Goal: Transaction & Acquisition: Purchase product/service

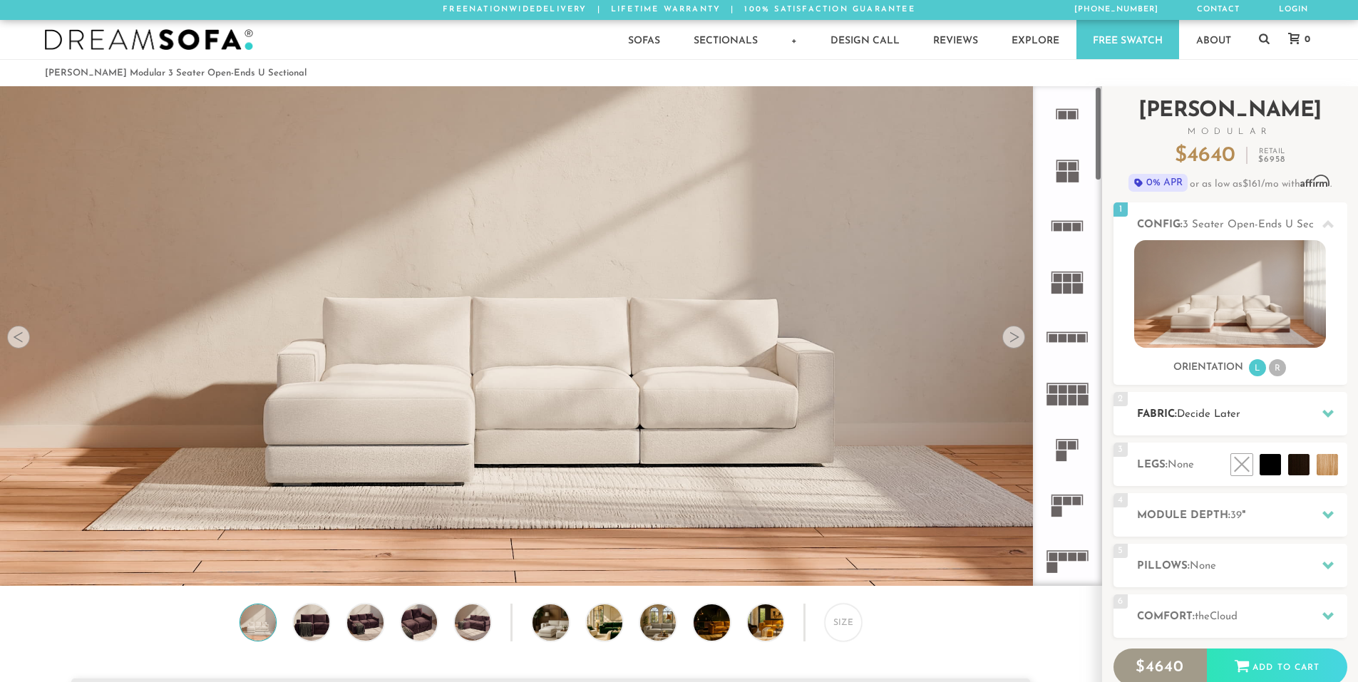
click at [1172, 418] on h2 "Fabric: Decide Later" at bounding box center [1242, 414] width 210 height 16
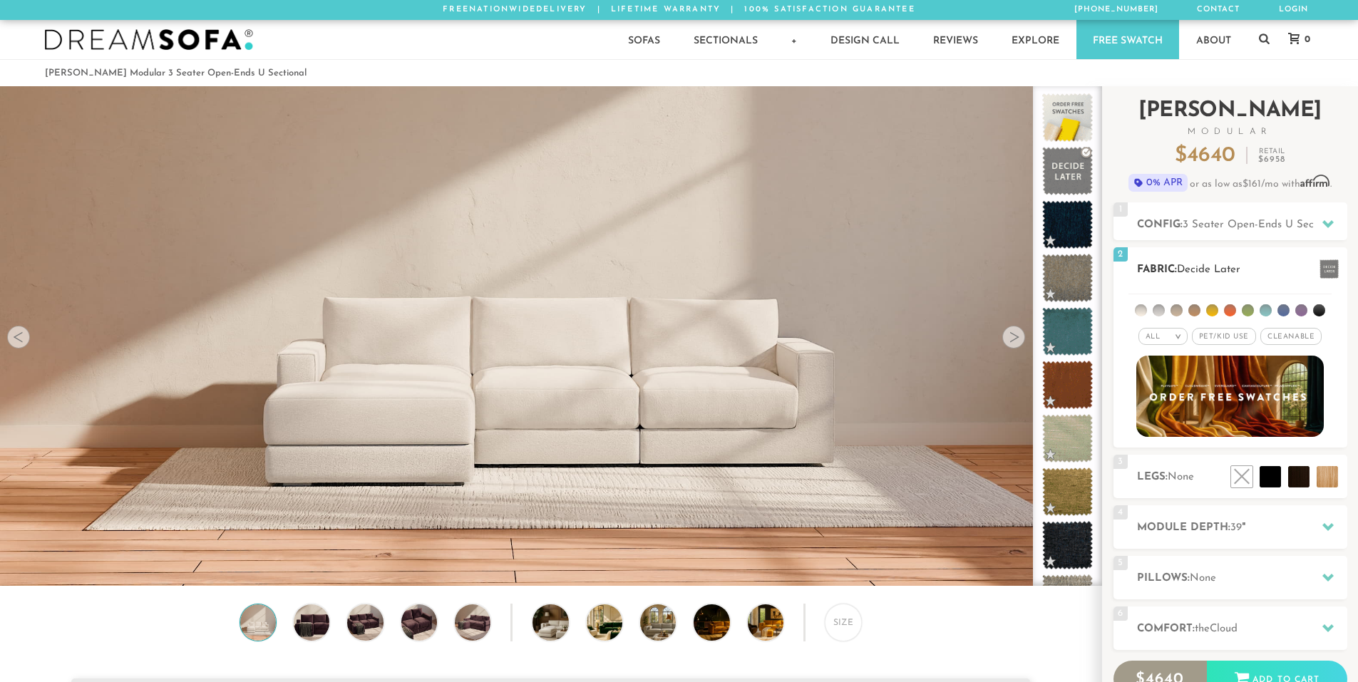
click at [1169, 339] on div "All >" at bounding box center [1162, 336] width 49 height 17
drag, startPoint x: 1234, startPoint y: 336, endPoint x: 1341, endPoint y: 317, distance: 108.5
click at [1341, 317] on div "All > All Tier Family Popular Luxury" at bounding box center [1230, 319] width 234 height 56
click at [1232, 260] on div "2 Fabric: Decide Later" at bounding box center [1230, 268] width 234 height 43
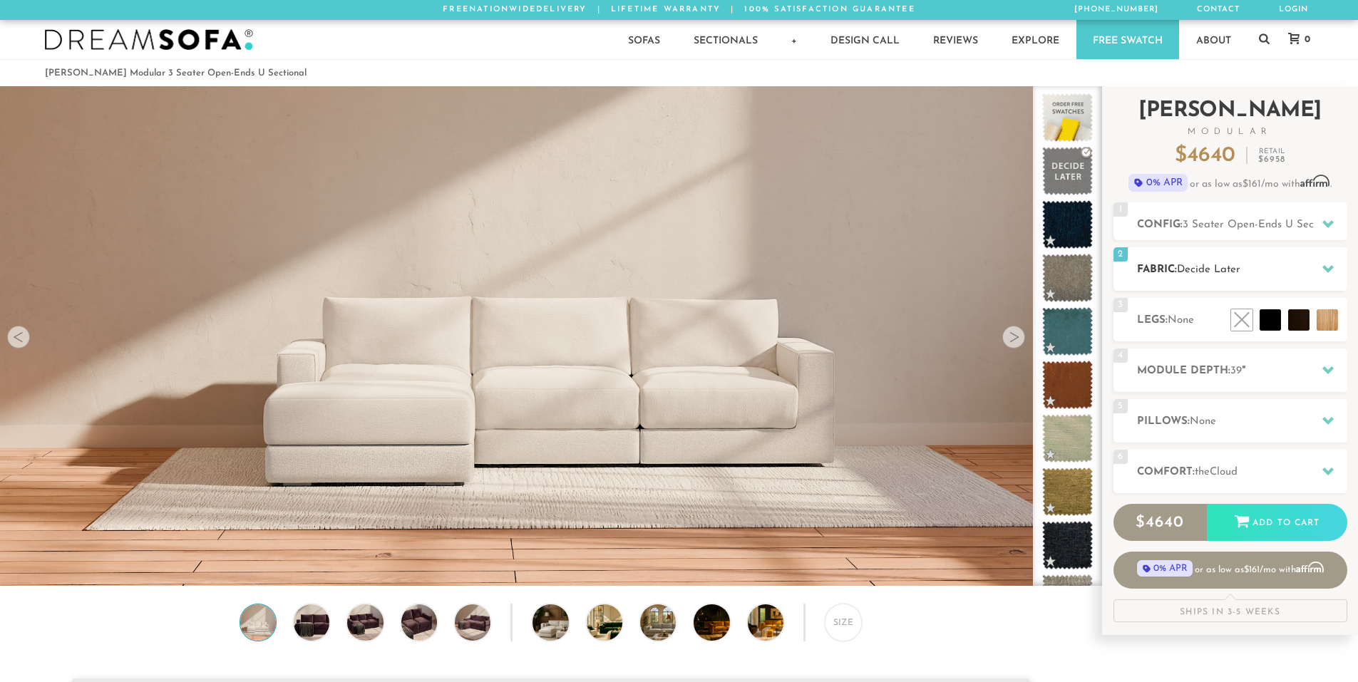
click at [1223, 266] on span "Decide Later" at bounding box center [1208, 269] width 63 height 11
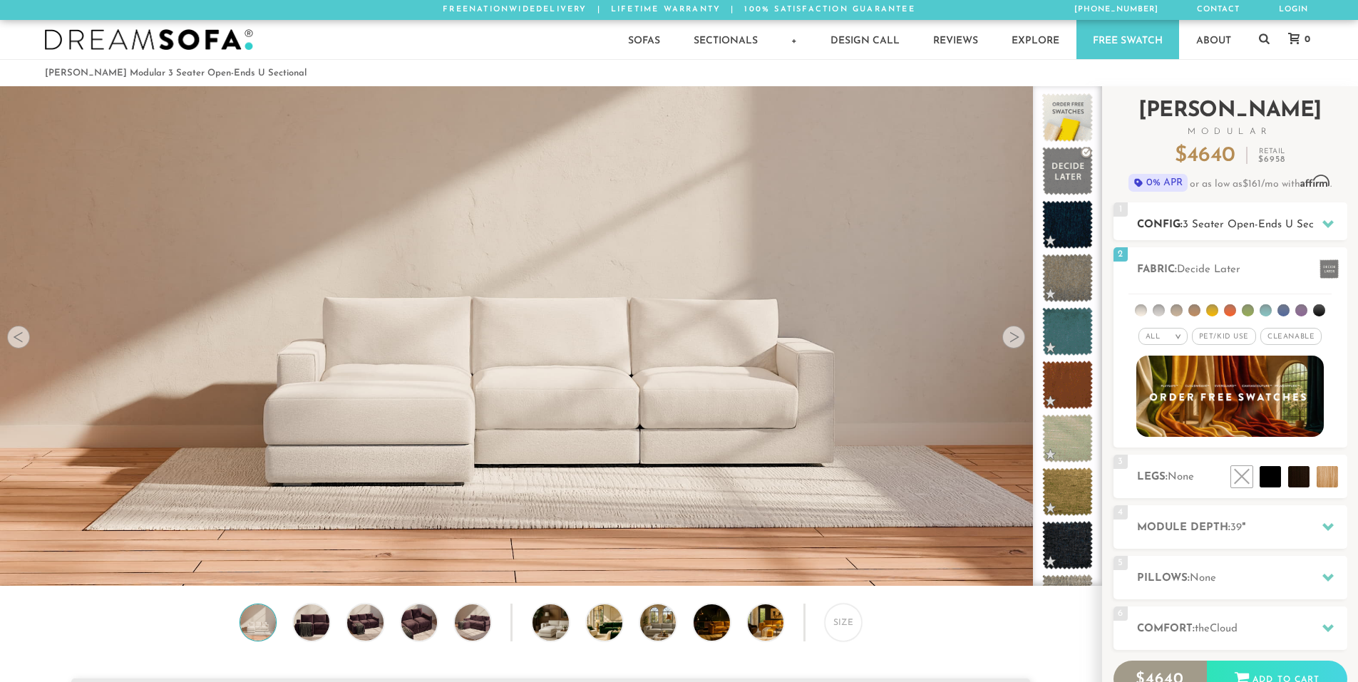
click at [1237, 228] on span "3 Seater Open-Ends U Sectional" at bounding box center [1261, 225] width 158 height 11
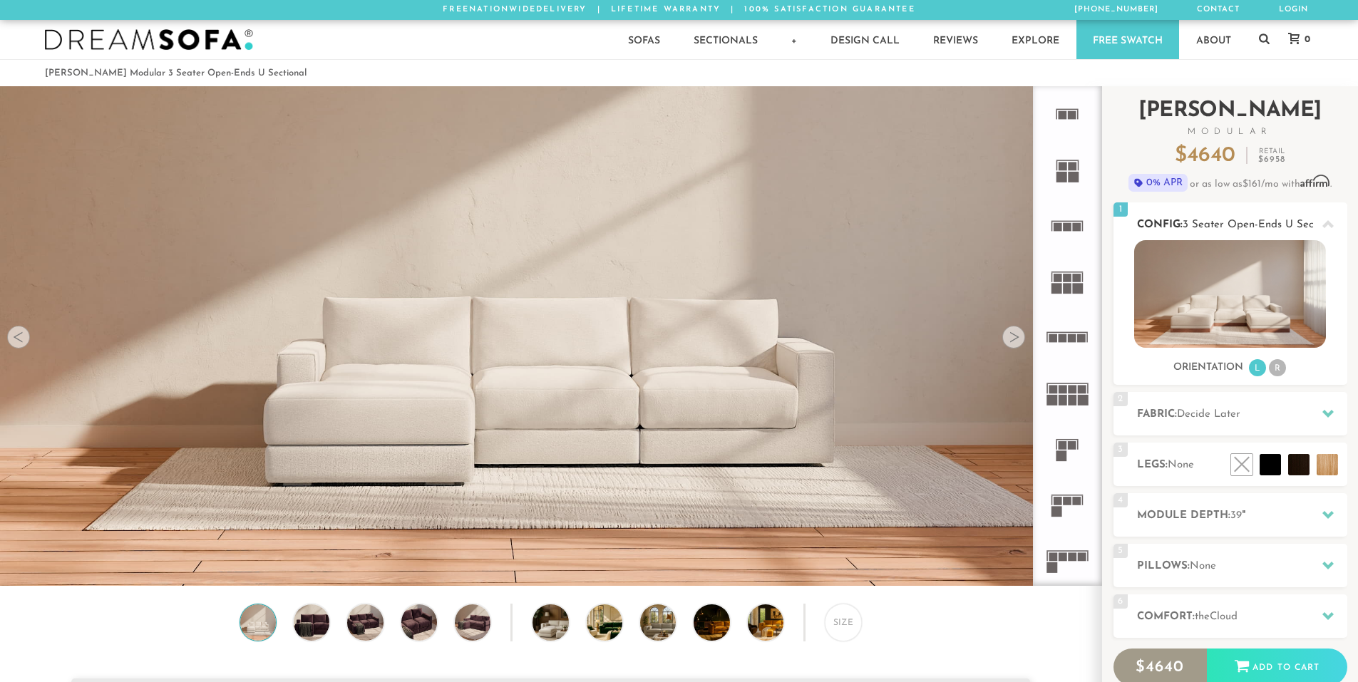
click at [1237, 228] on span "3 Seater Open-Ends U Sectional" at bounding box center [1261, 225] width 158 height 11
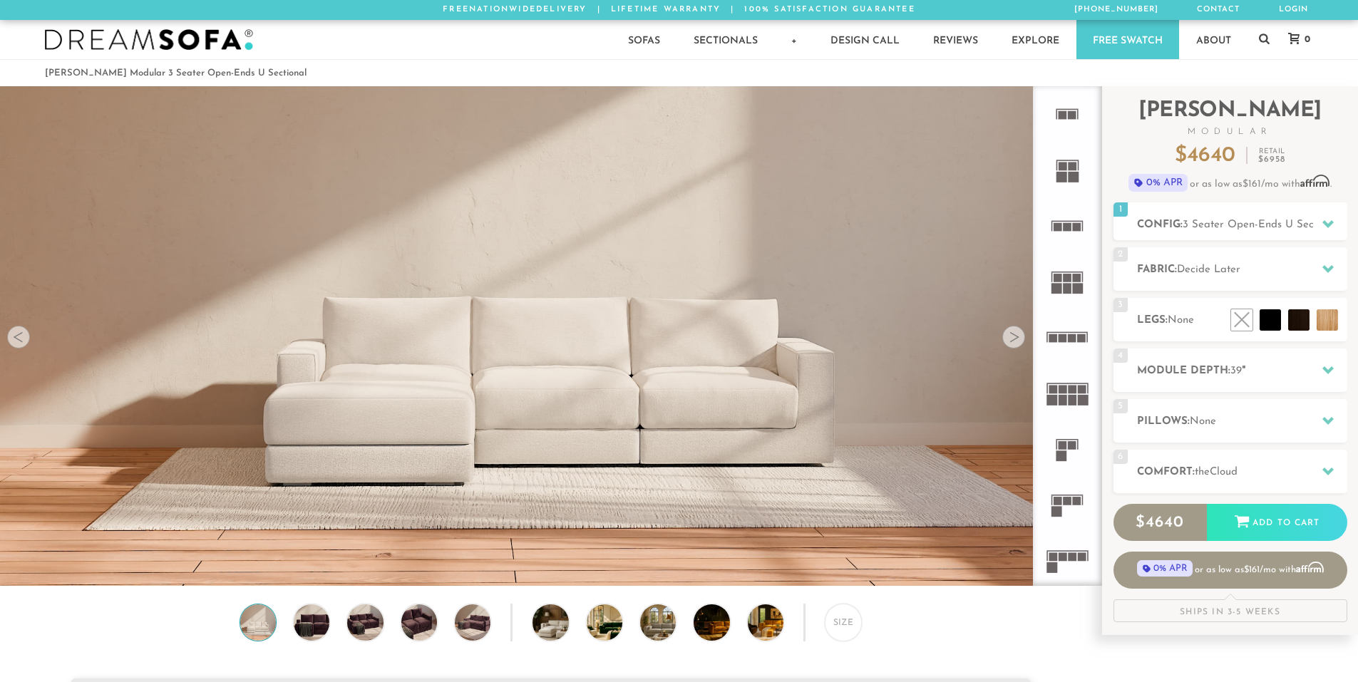
scroll to position [143, 0]
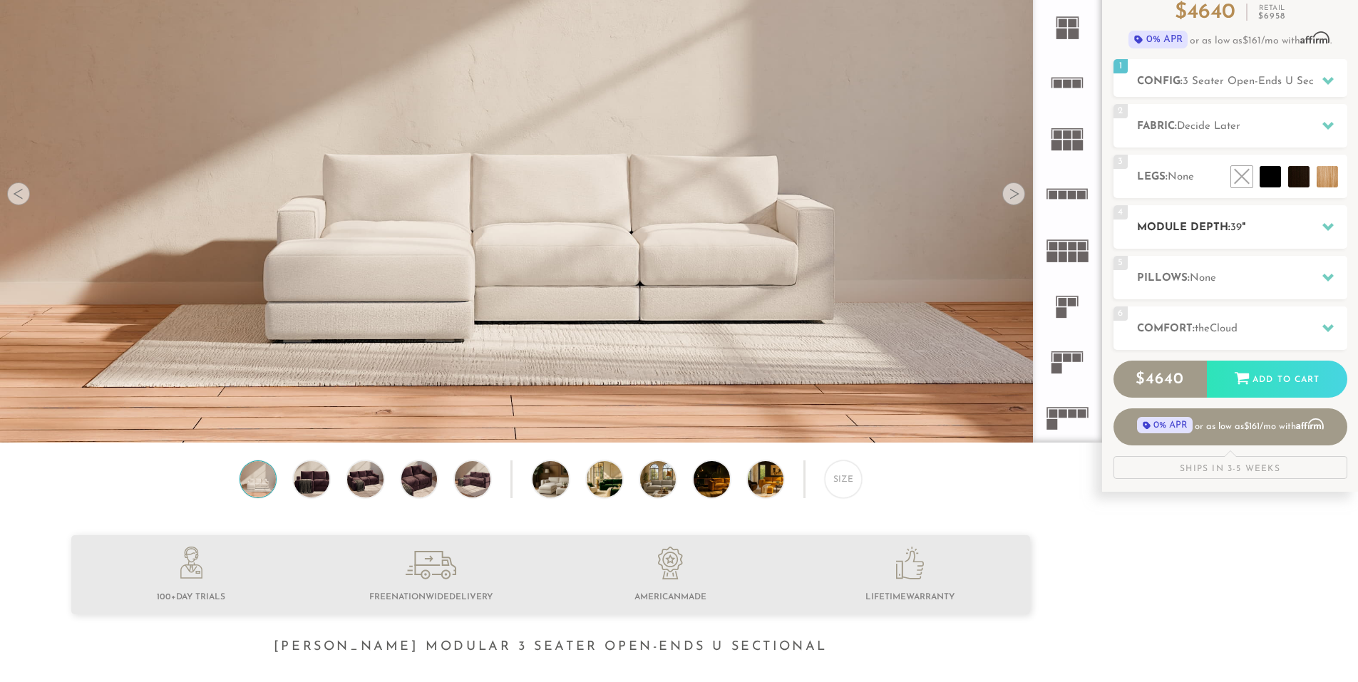
click at [1294, 234] on h2 "Module Depth: 39 "" at bounding box center [1242, 228] width 210 height 16
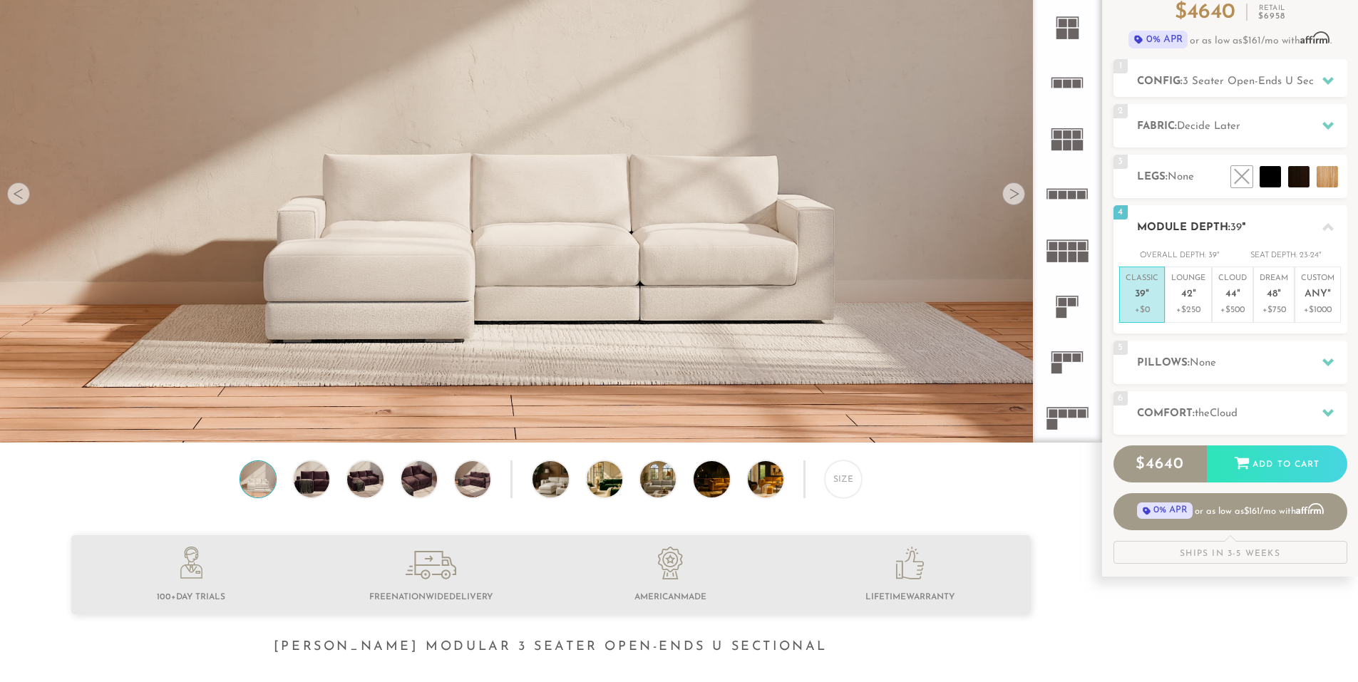
click at [1294, 234] on h2 "Module Depth: 39 "" at bounding box center [1242, 228] width 210 height 16
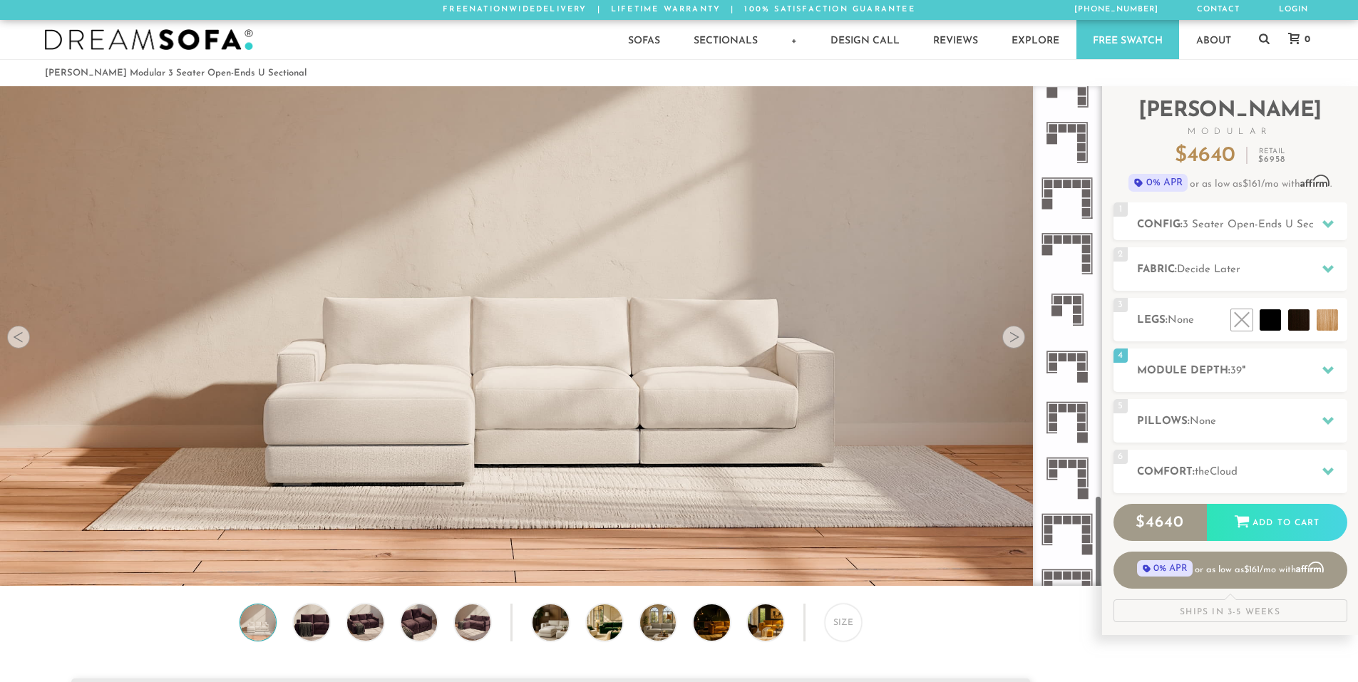
scroll to position [2174, 0]
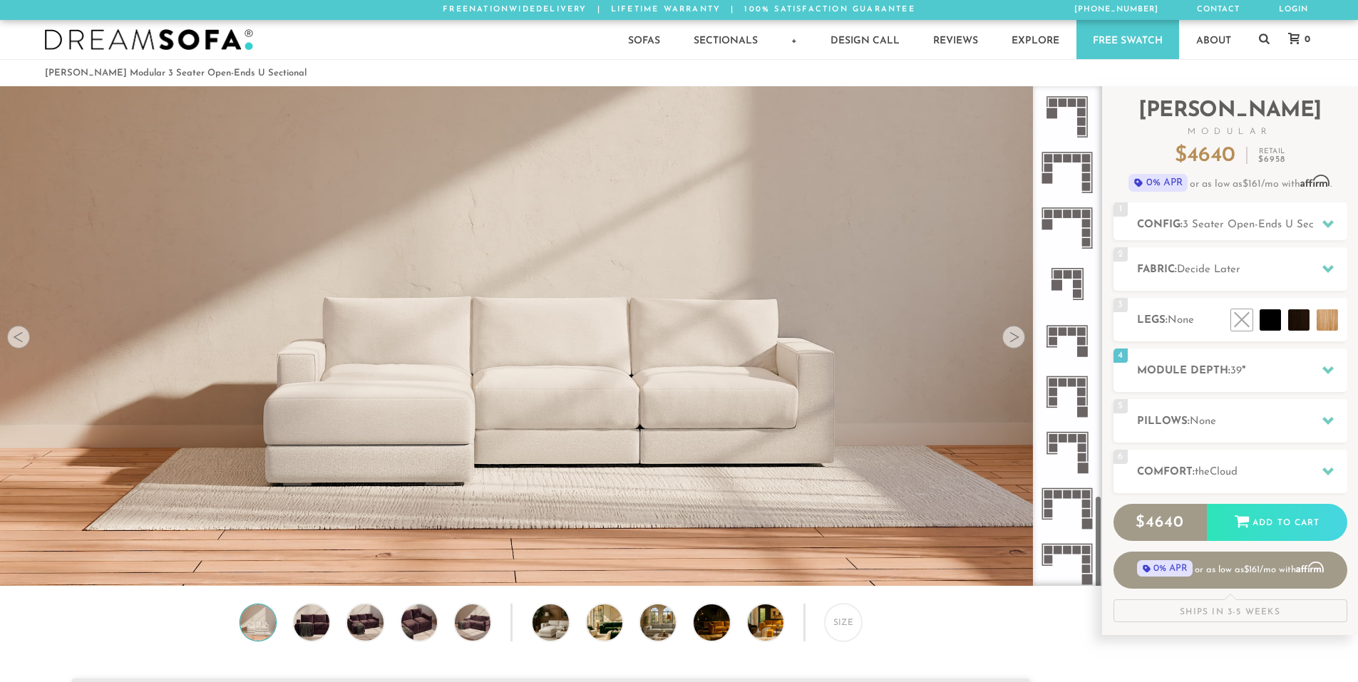
drag, startPoint x: 1096, startPoint y: 146, endPoint x: 1101, endPoint y: 571, distance: 424.8
click at [1101, 571] on div at bounding box center [1067, 336] width 69 height 500
click at [838, 631] on div "Size" at bounding box center [843, 622] width 37 height 37
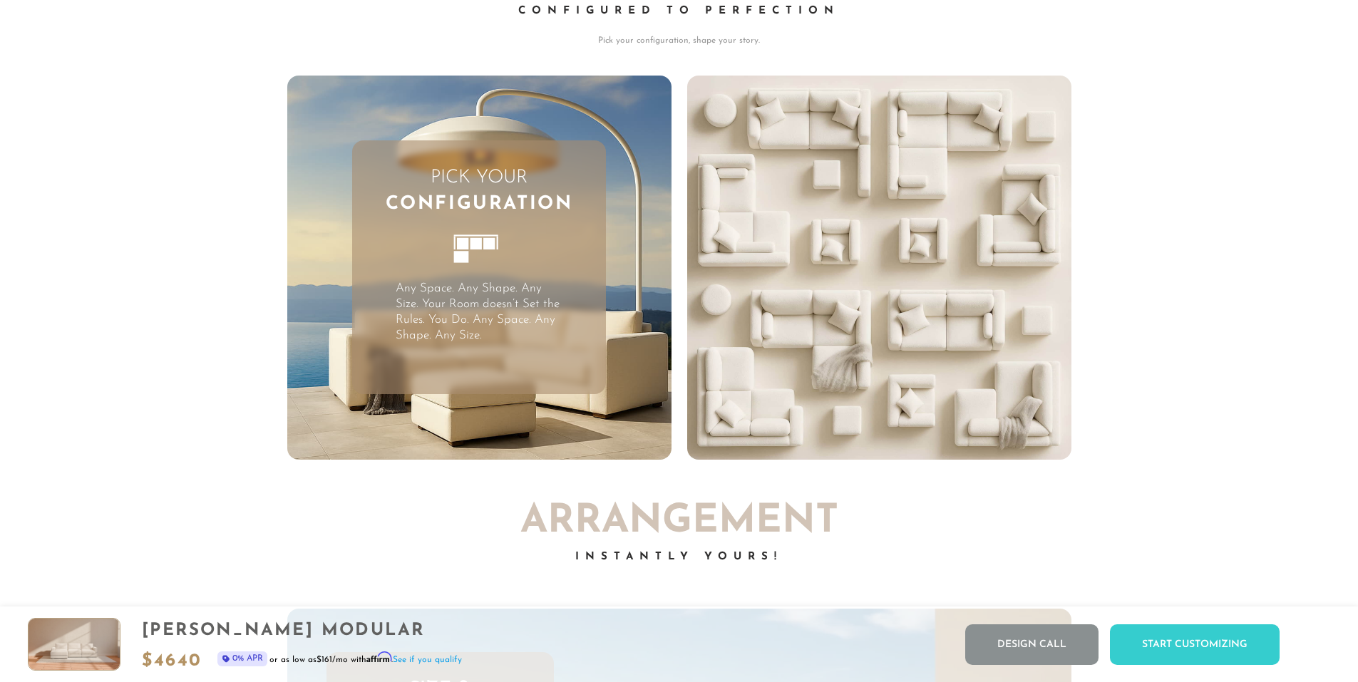
scroll to position [0, 0]
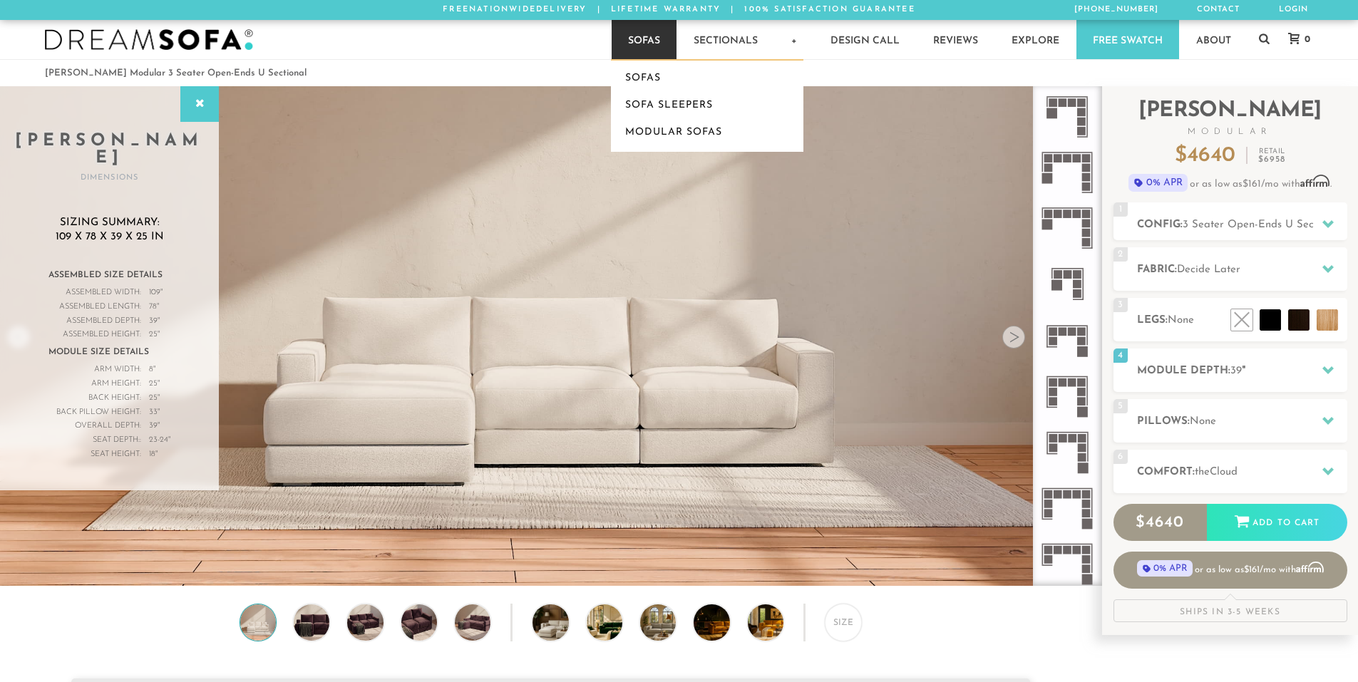
click at [649, 53] on link "Sofas" at bounding box center [644, 39] width 65 height 39
